Goal: Navigation & Orientation: Understand site structure

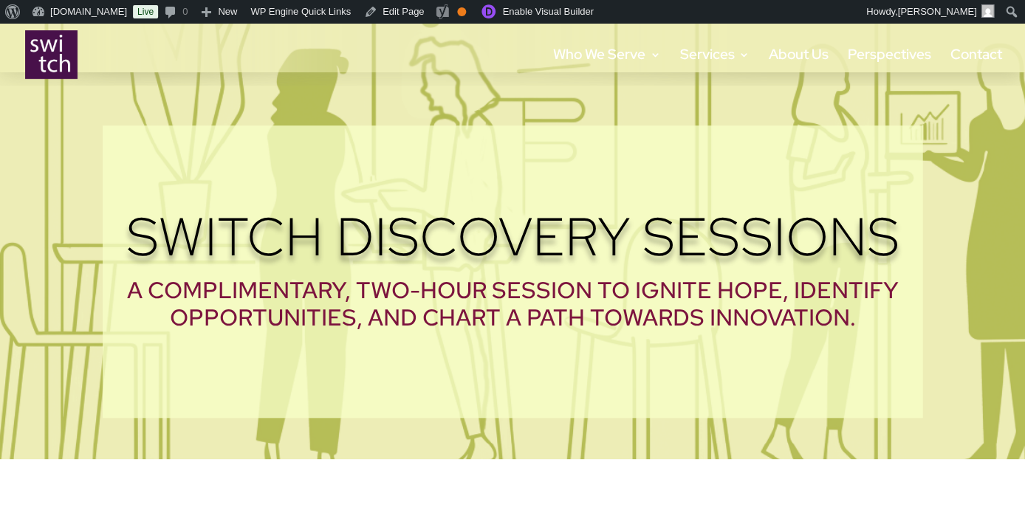
click at [39, 65] on img at bounding box center [51, 54] width 52 height 49
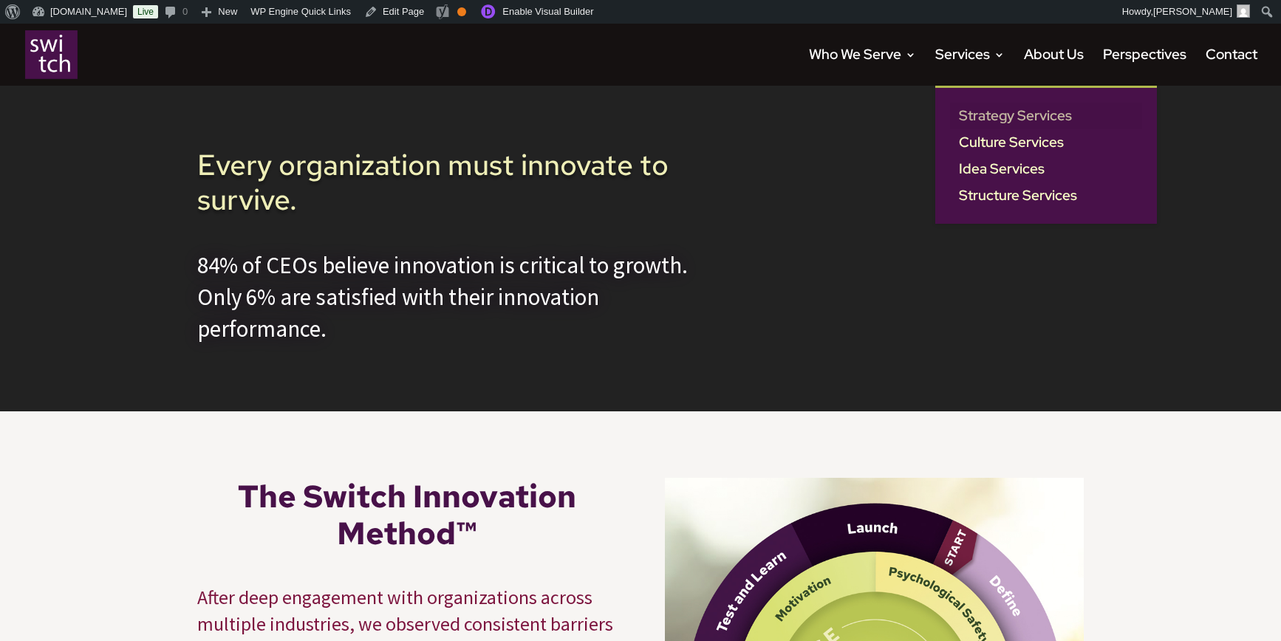
click at [989, 116] on link "Strategy Services" at bounding box center [1046, 116] width 192 height 27
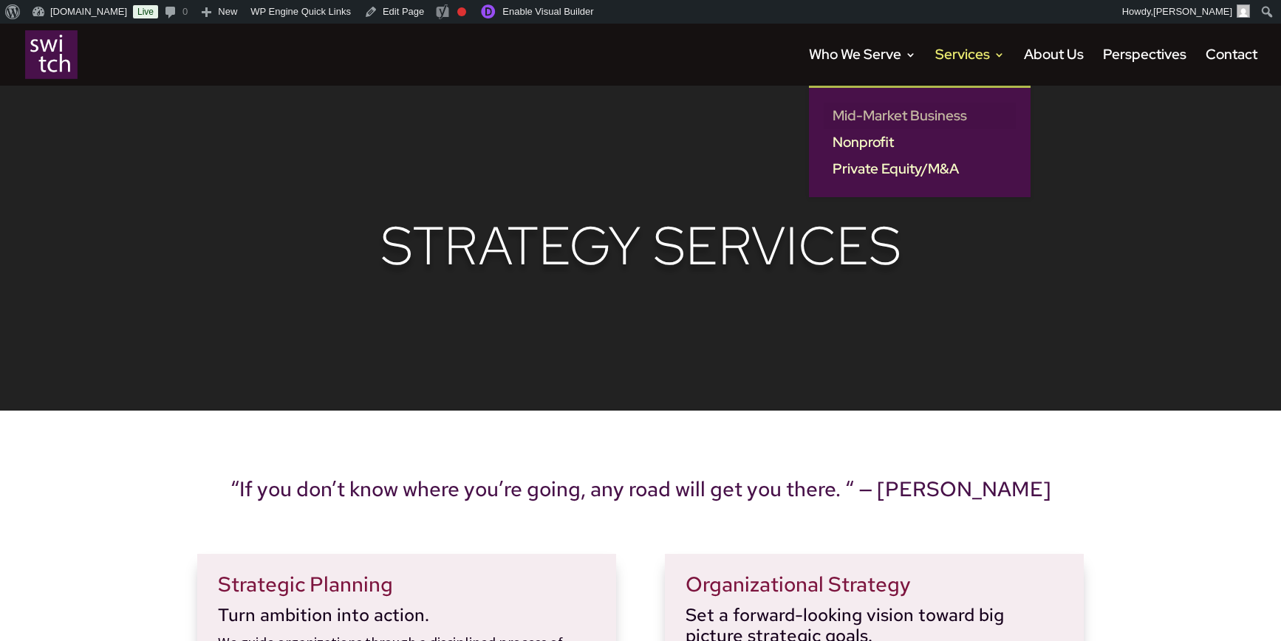
click at [870, 122] on link "Mid-Market Business" at bounding box center [920, 116] width 192 height 27
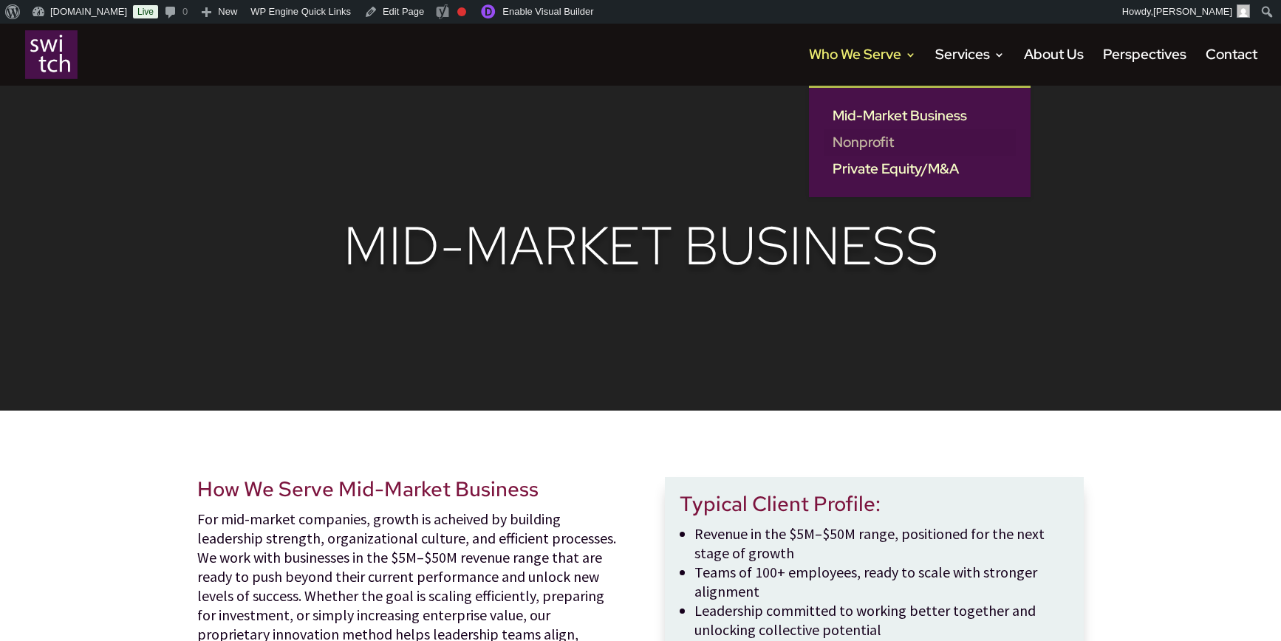
click at [859, 156] on link "Nonprofit" at bounding box center [920, 142] width 192 height 27
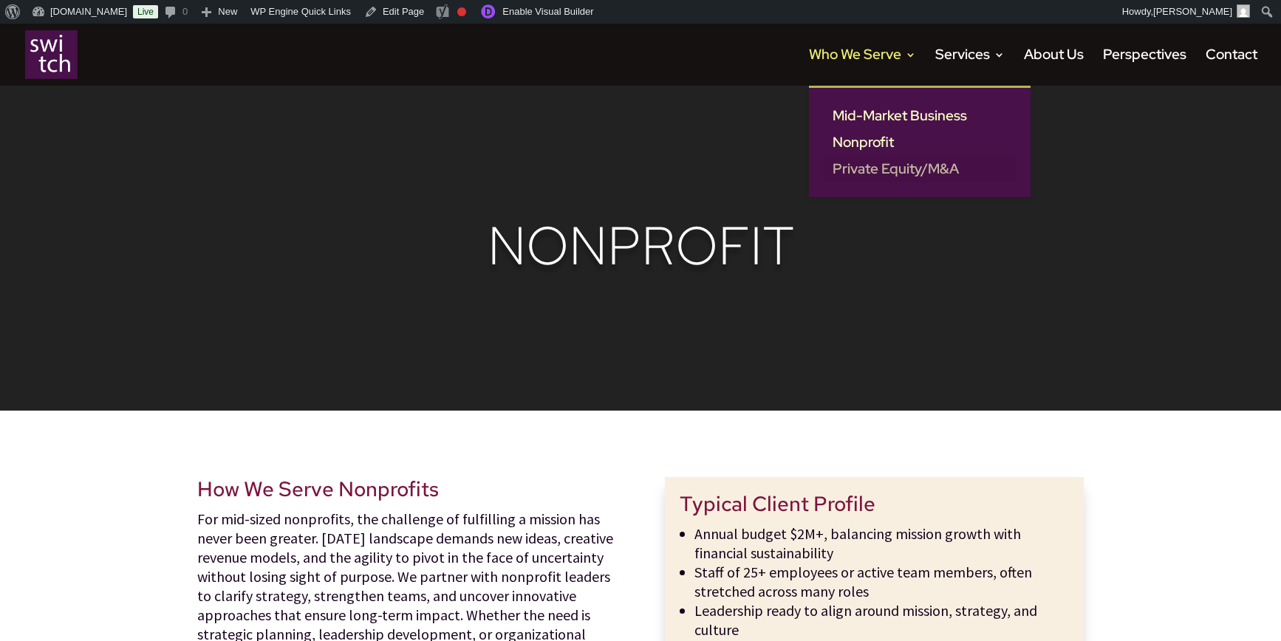
click at [873, 182] on link "Private Equity/M&A" at bounding box center [920, 169] width 192 height 27
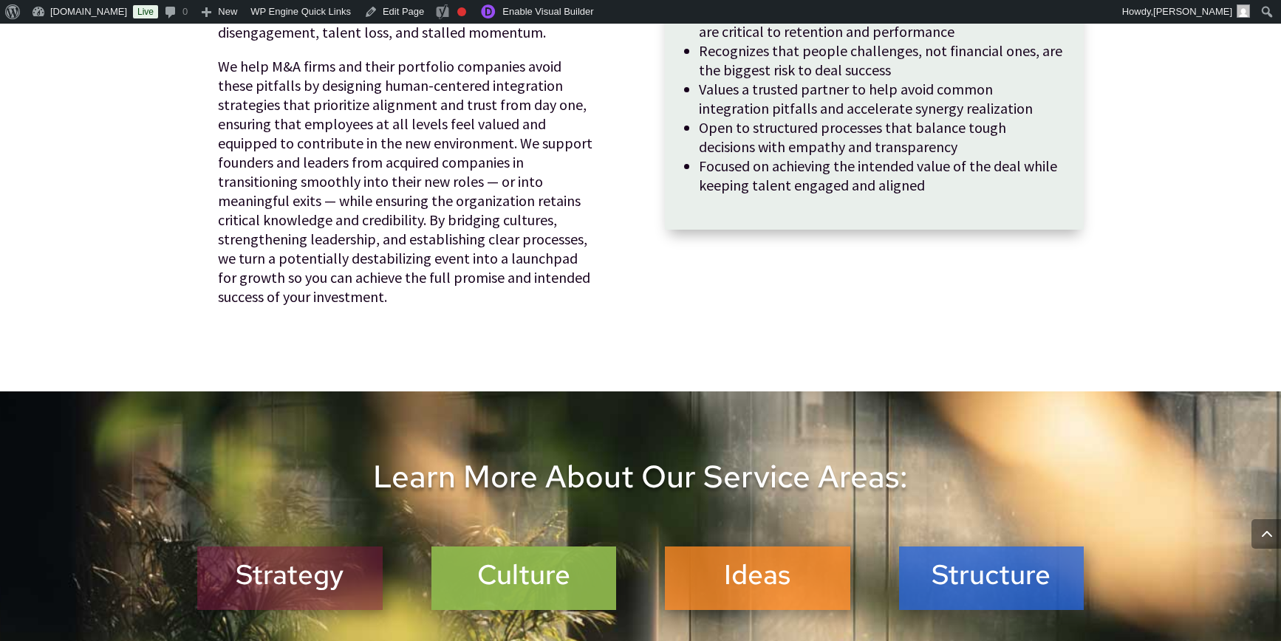
scroll to position [1462, 0]
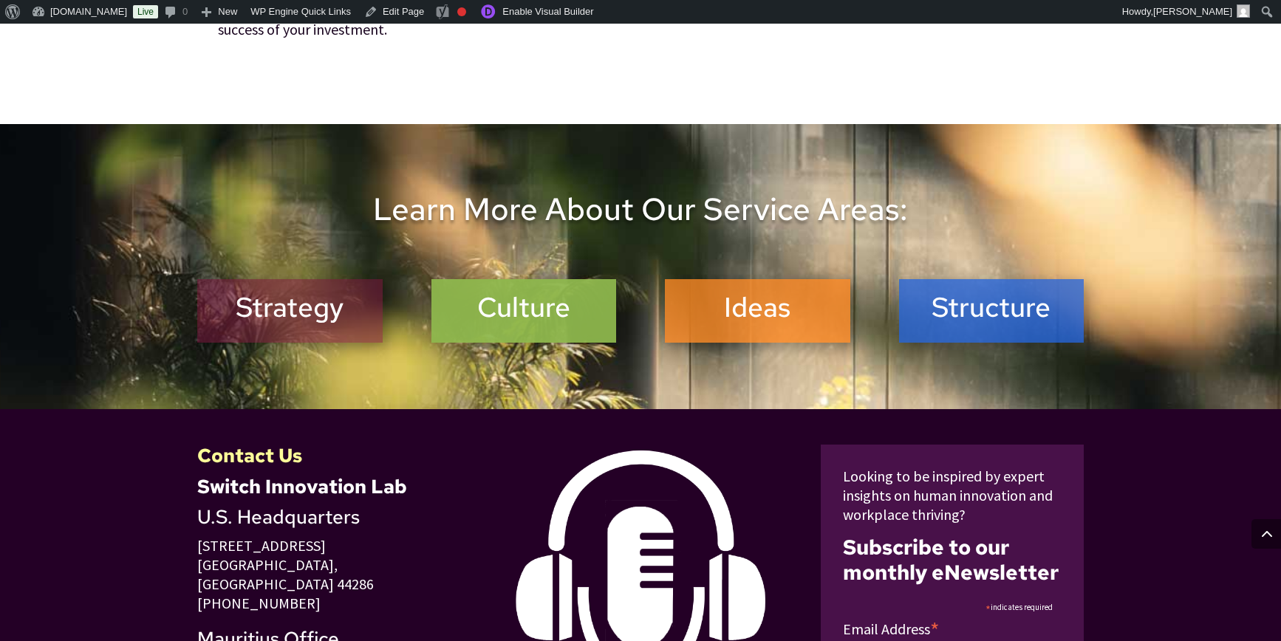
click at [563, 291] on h2 "Culture" at bounding box center [524, 311] width 166 height 40
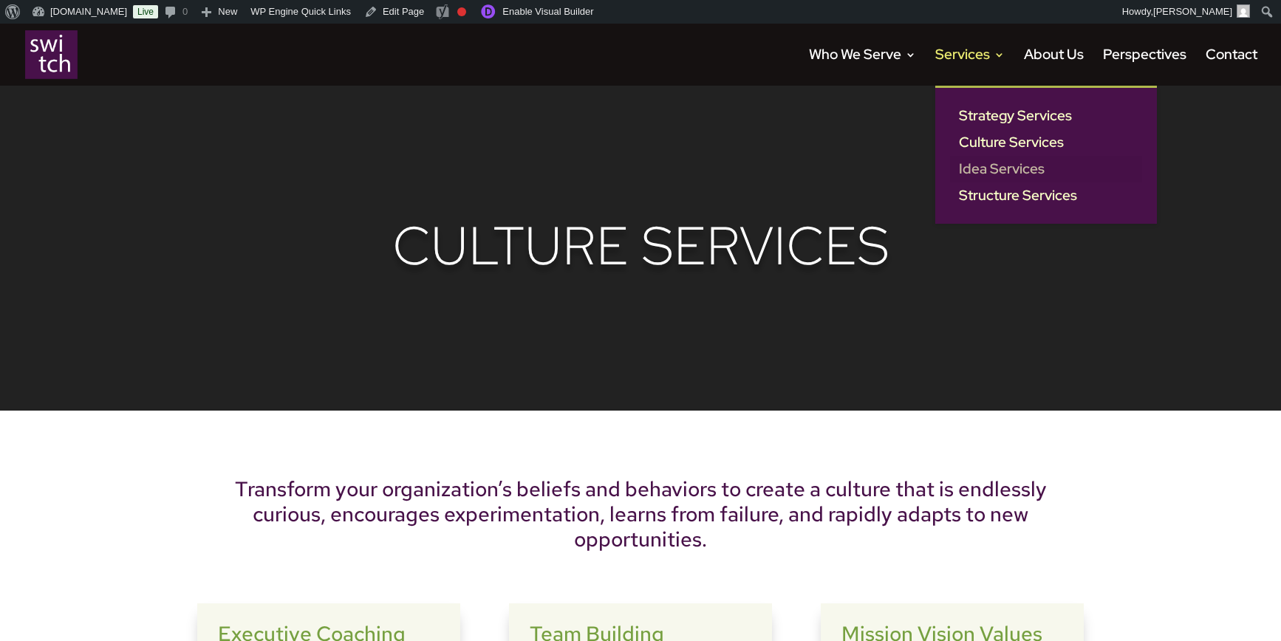
click at [974, 182] on link "Idea Services" at bounding box center [1046, 169] width 192 height 27
